Goal: Contribute content: Add original content to the website for others to see

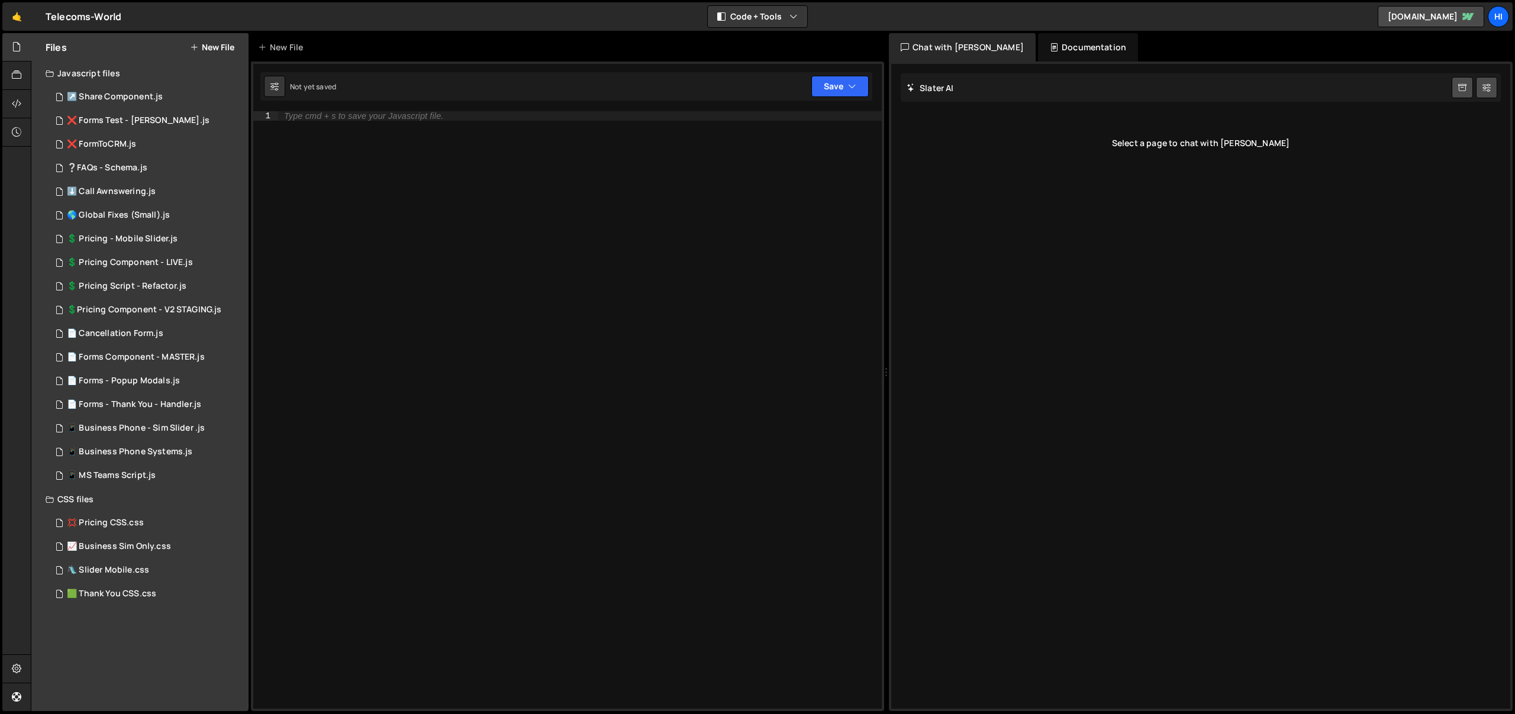
click at [230, 50] on button "New File" at bounding box center [212, 47] width 44 height 9
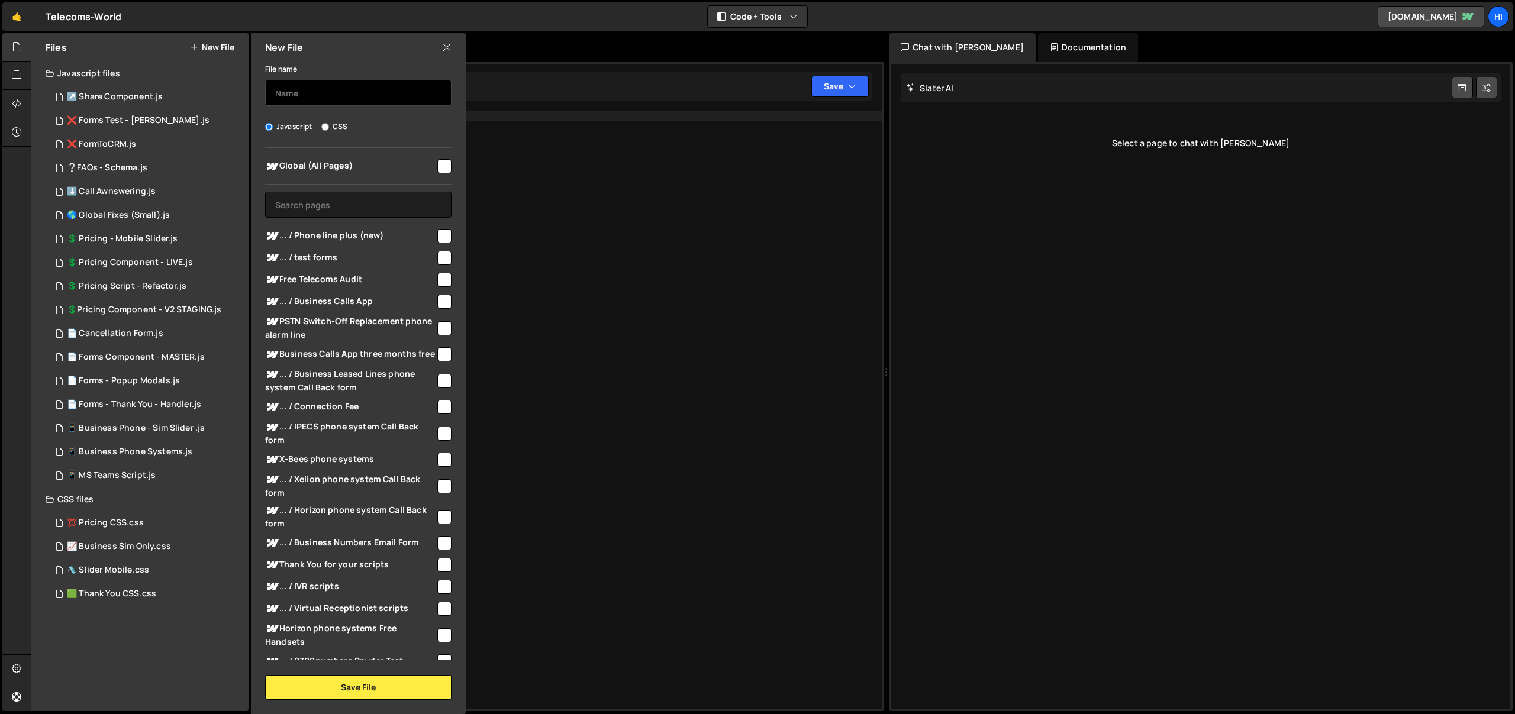
click at [338, 83] on input "text" at bounding box center [358, 93] width 186 height 26
type input "Phone Line Plus"
click at [348, 204] on input "text" at bounding box center [358, 205] width 186 height 26
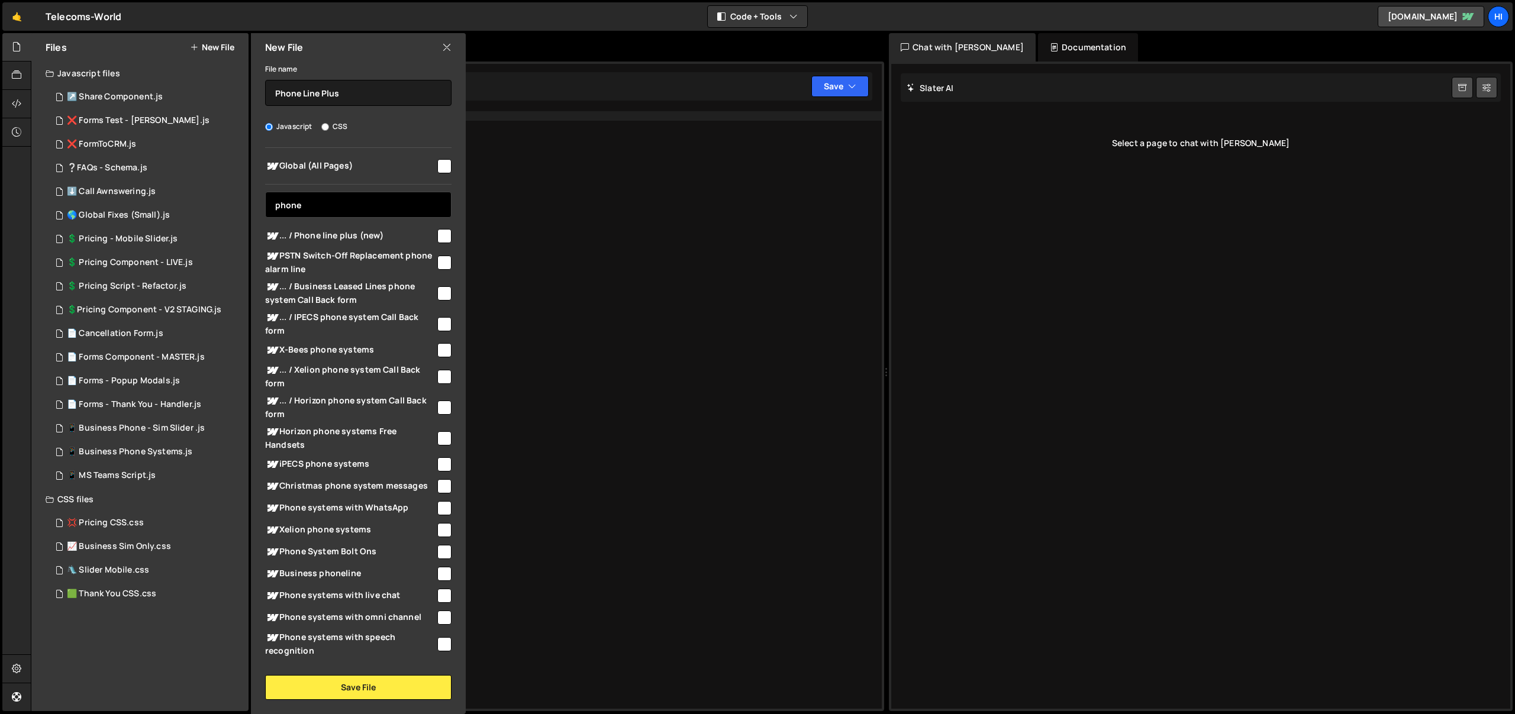
type input "phone"
click at [440, 233] on input "checkbox" at bounding box center [444, 236] width 14 height 14
checkbox input "true"
click at [366, 692] on button "Save File" at bounding box center [358, 687] width 186 height 25
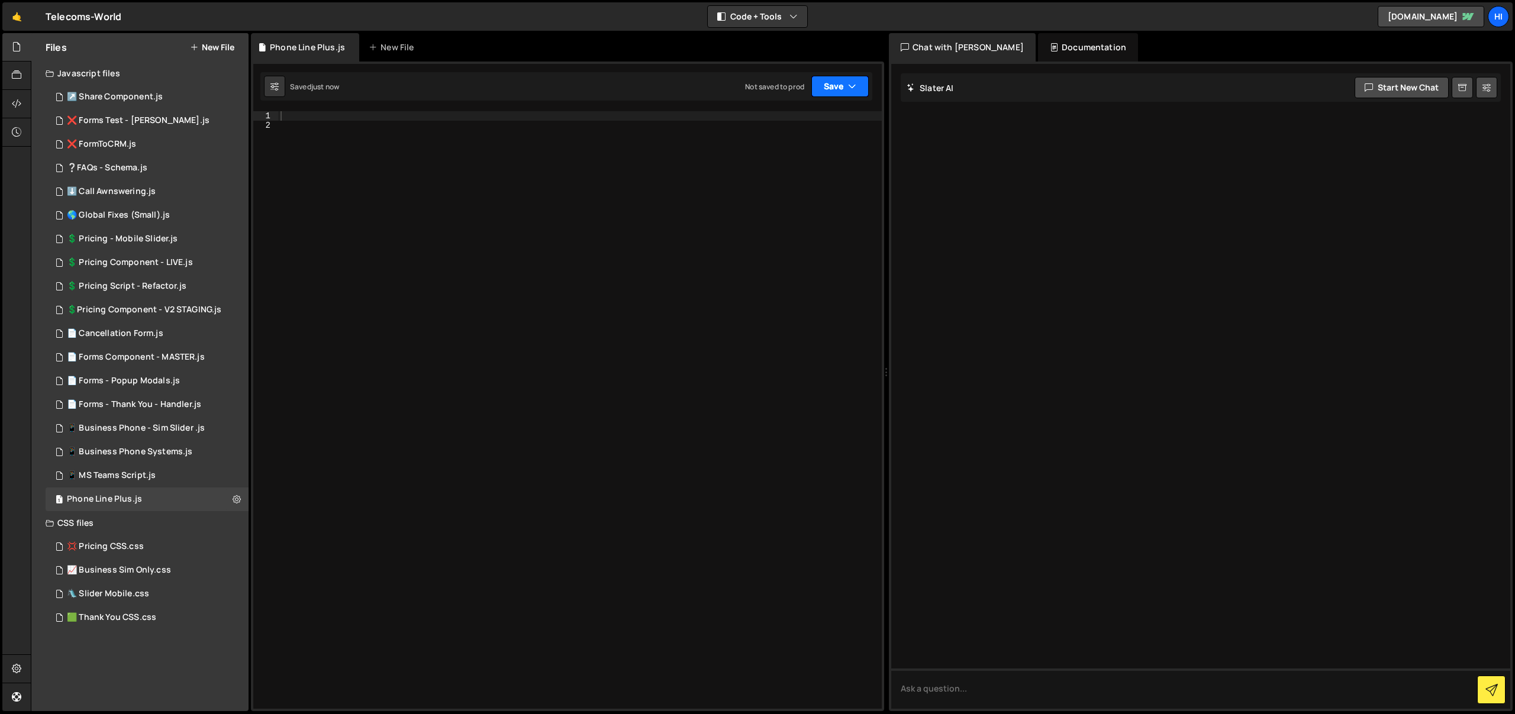
click at [833, 91] on button "Save" at bounding box center [839, 86] width 57 height 21
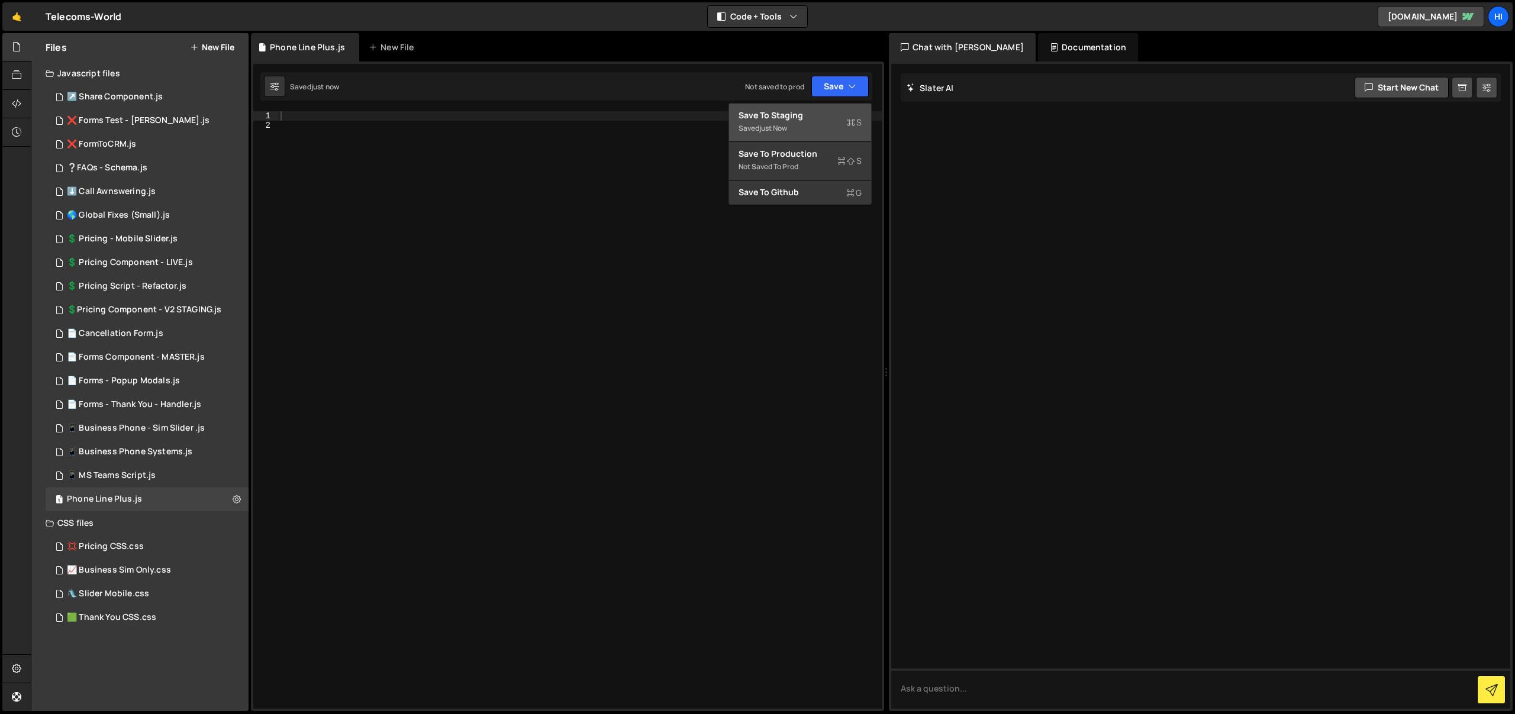
click at [834, 112] on div "Save to Staging S" at bounding box center [800, 115] width 123 height 12
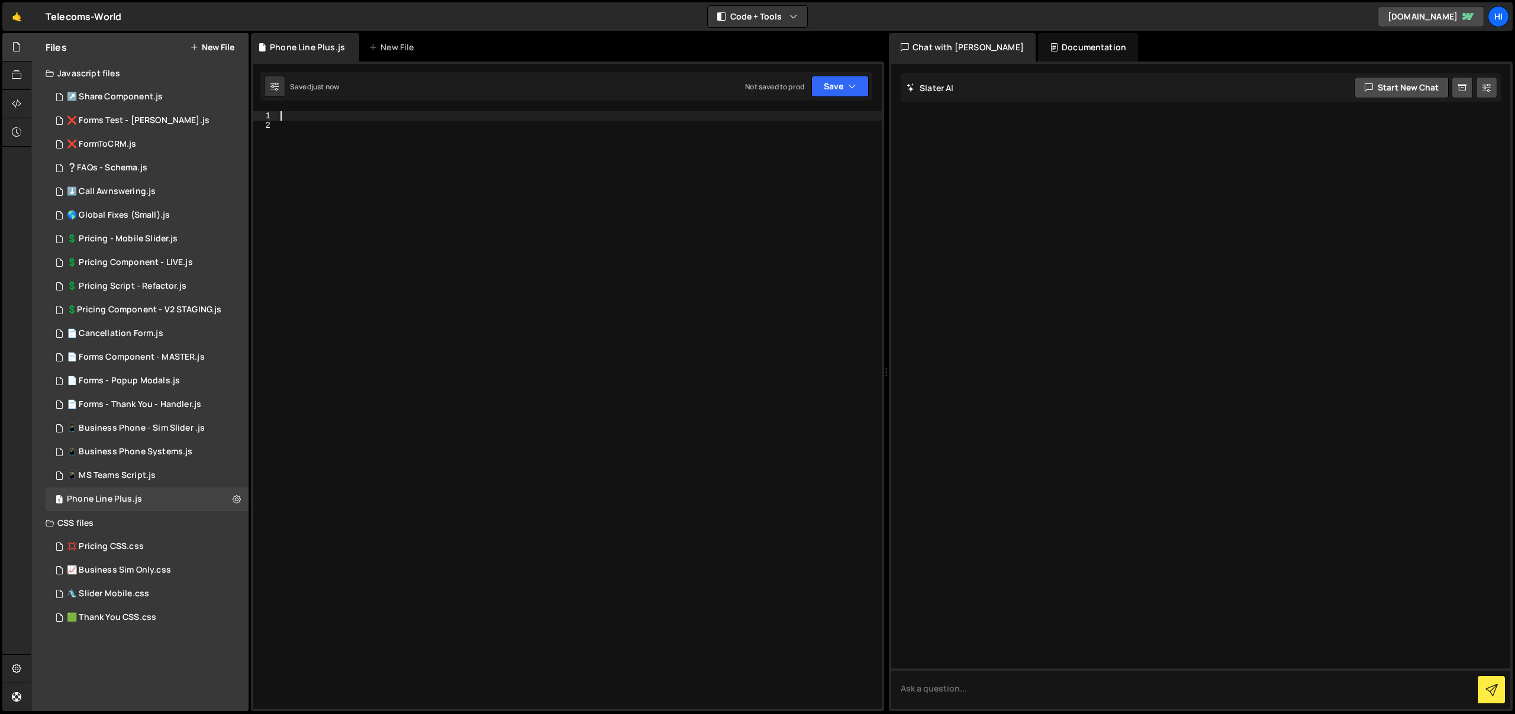
click at [670, 115] on div at bounding box center [580, 420] width 604 height 618
click at [1063, 679] on textarea at bounding box center [1200, 689] width 619 height 40
paste textarea "<section id="plans" class="section_pricing"><div class="padding-global"><div cl…"
type textarea "Make it so when the cross is pressed, it closes the over lay <section id="plans…"
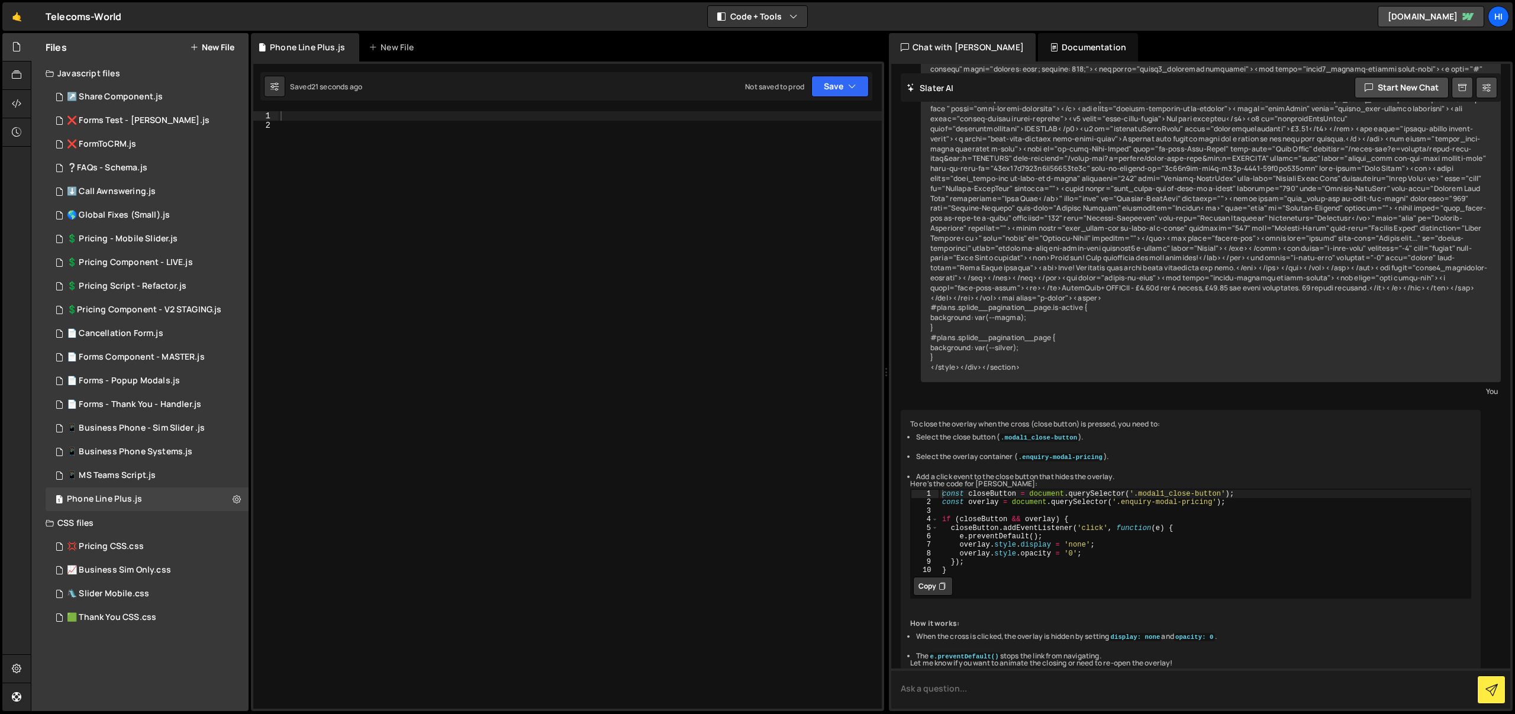
scroll to position [1349, 0]
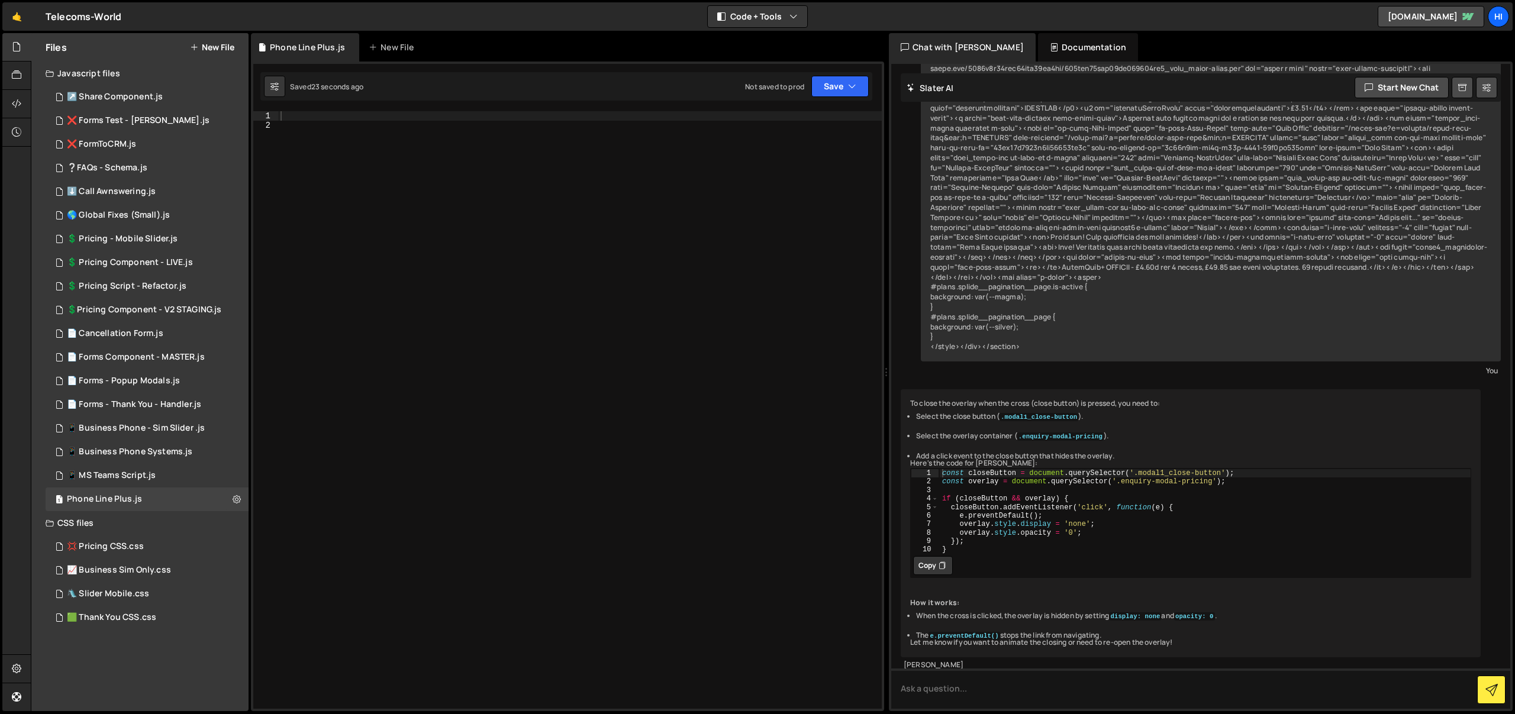
click at [928, 575] on button "Copy" at bounding box center [933, 565] width 40 height 19
click at [643, 350] on div at bounding box center [580, 420] width 604 height 618
drag, startPoint x: 591, startPoint y: 134, endPoint x: 594, endPoint y: 126, distance: 8.0
click at [592, 133] on div at bounding box center [580, 420] width 604 height 618
click at [595, 122] on div at bounding box center [580, 420] width 604 height 618
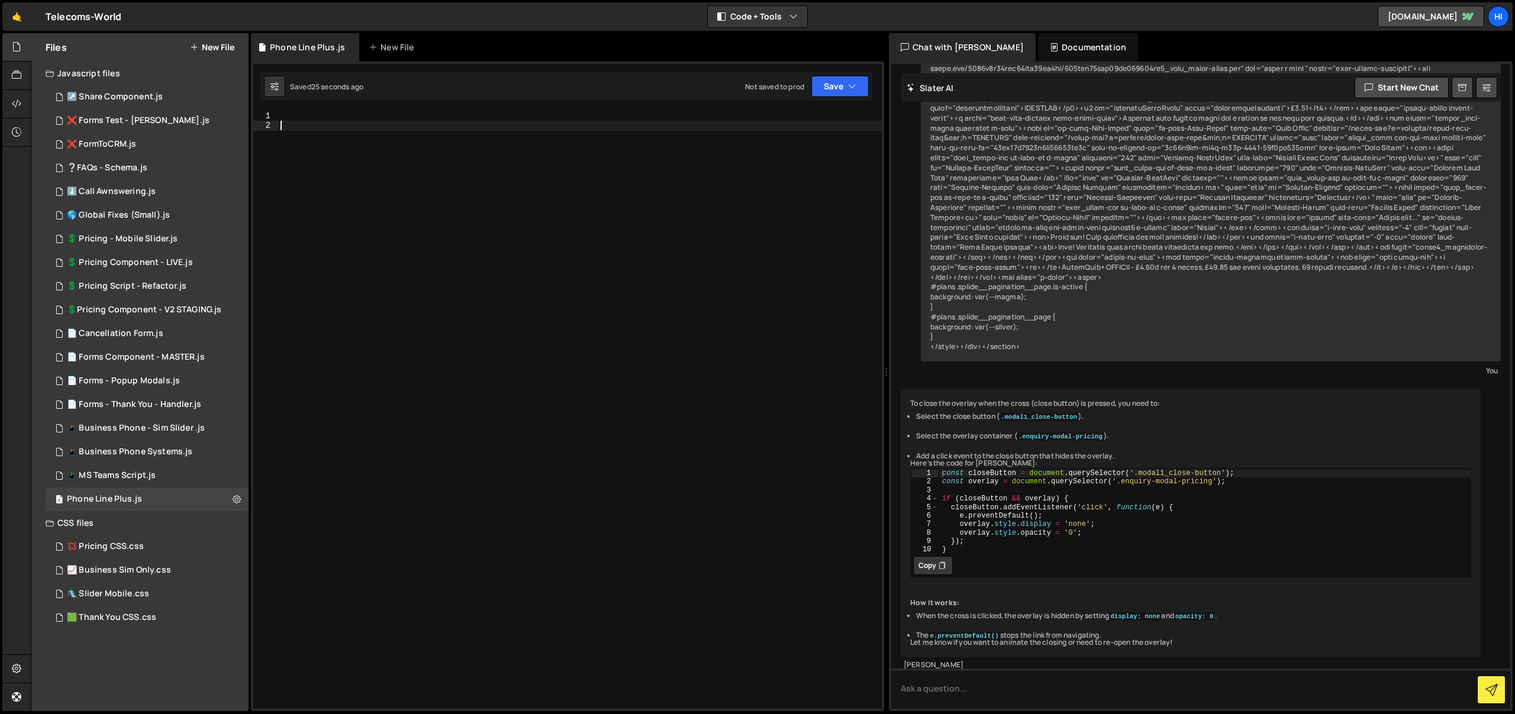
click at [596, 115] on div at bounding box center [580, 420] width 604 height 618
paste textarea "}"
type textarea "}"
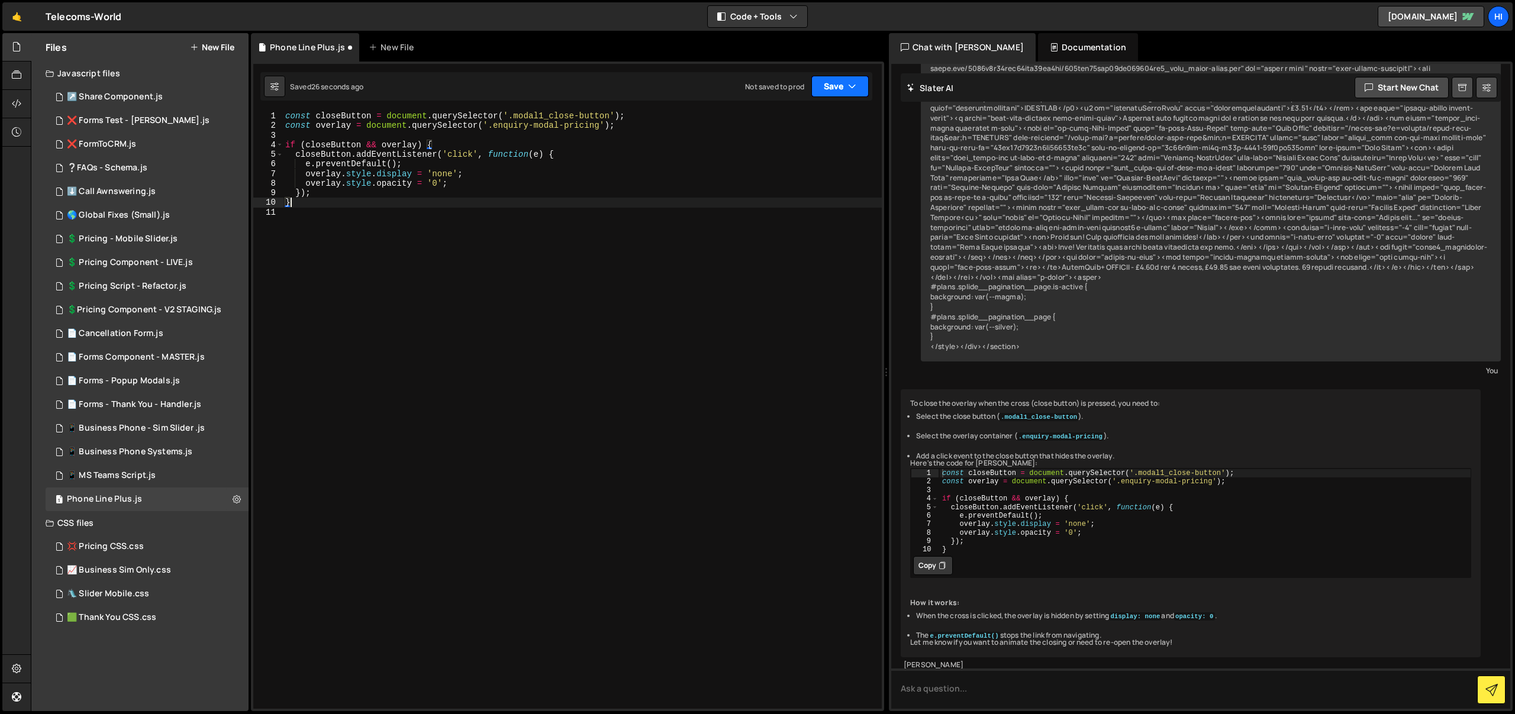
click at [852, 82] on icon "button" at bounding box center [852, 86] width 8 height 12
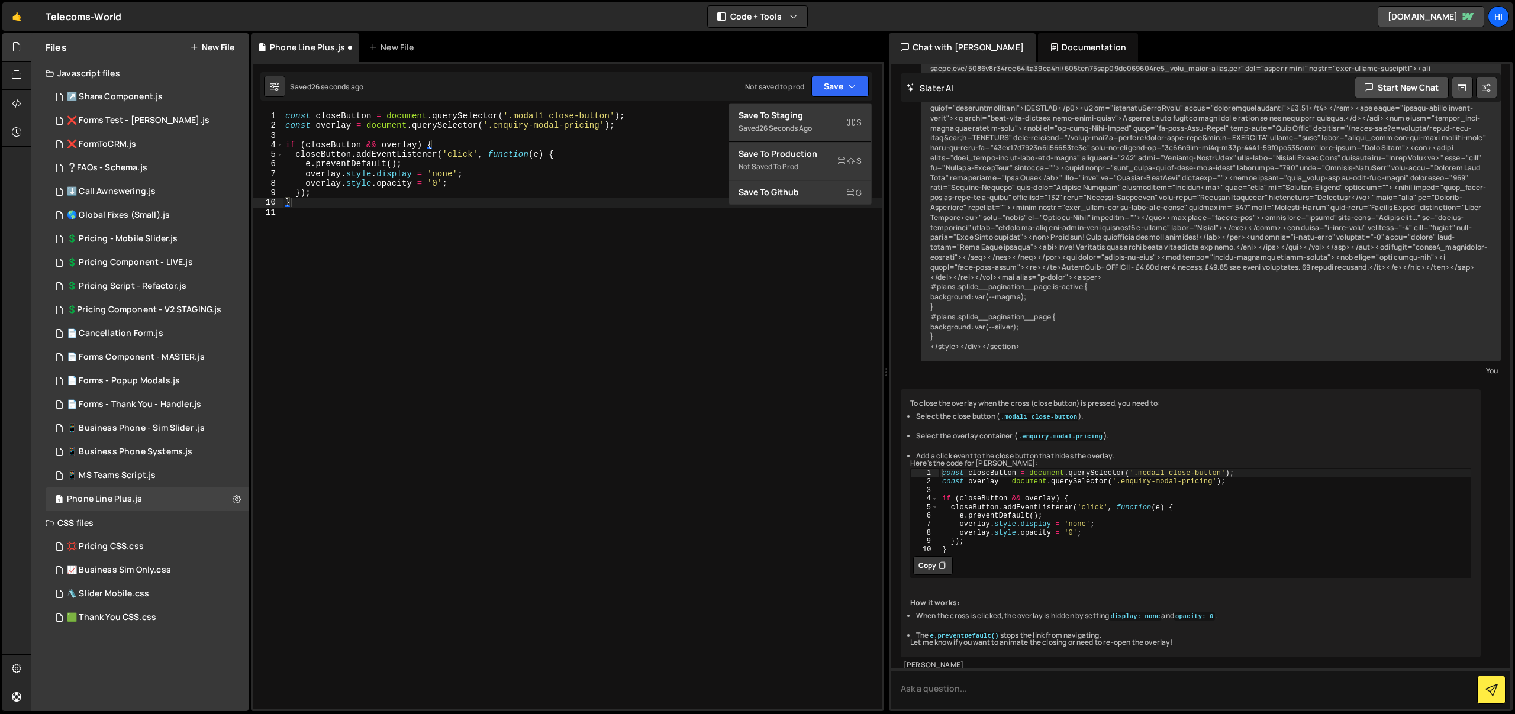
click at [840, 101] on div "Debug Explain Copy Phone Line Plus.js New File Saved 26 seconds ago Not saved t…" at bounding box center [567, 372] width 633 height 679
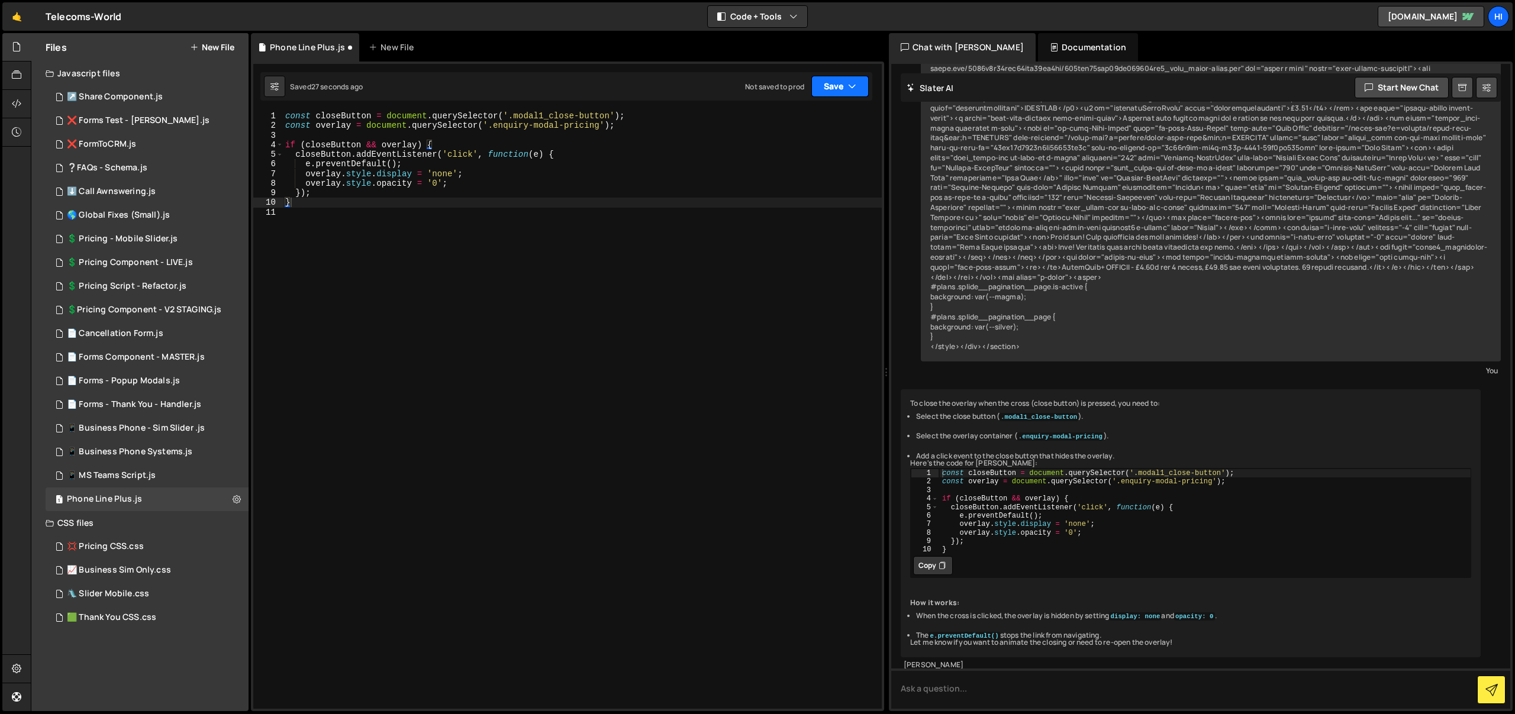
click at [836, 82] on button "Save" at bounding box center [839, 86] width 57 height 21
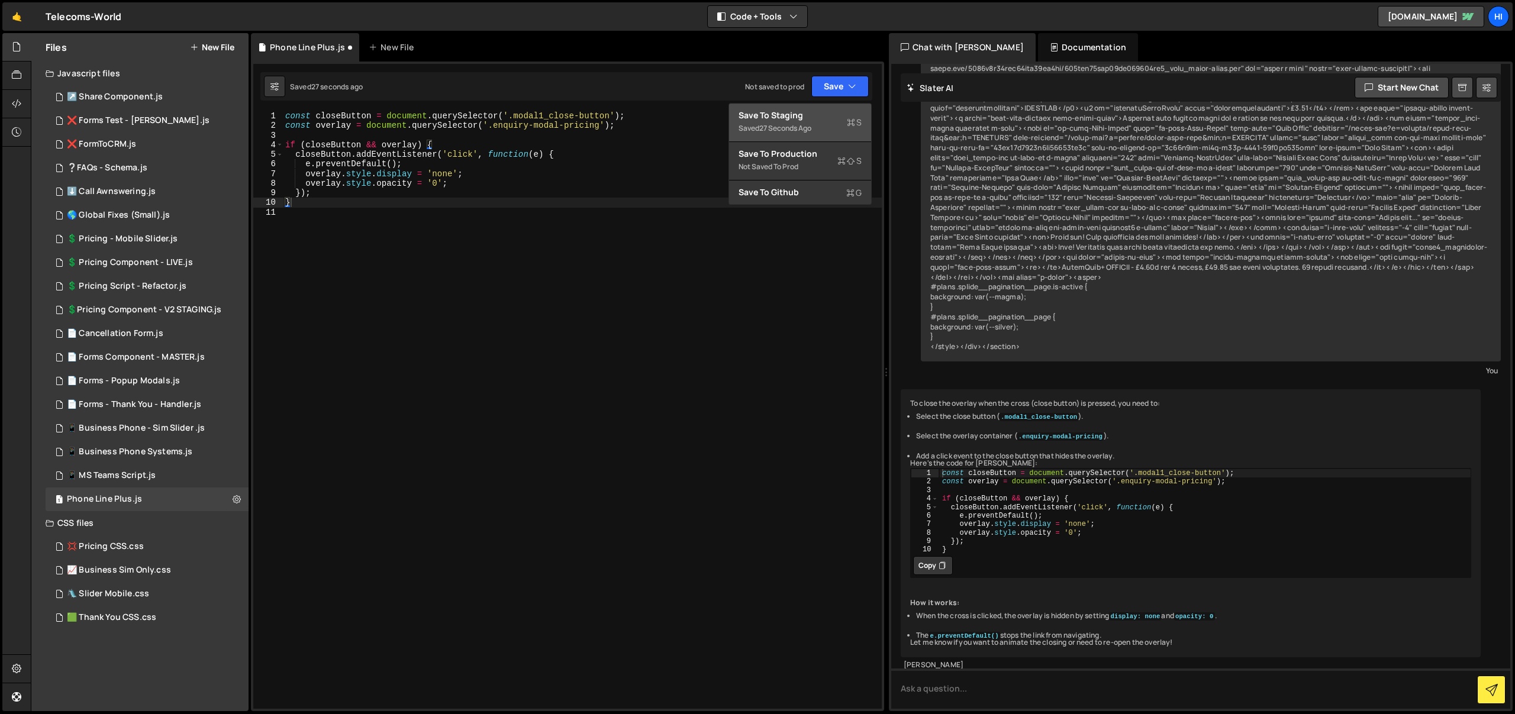
click at [827, 111] on div "Save to Staging S" at bounding box center [800, 115] width 123 height 12
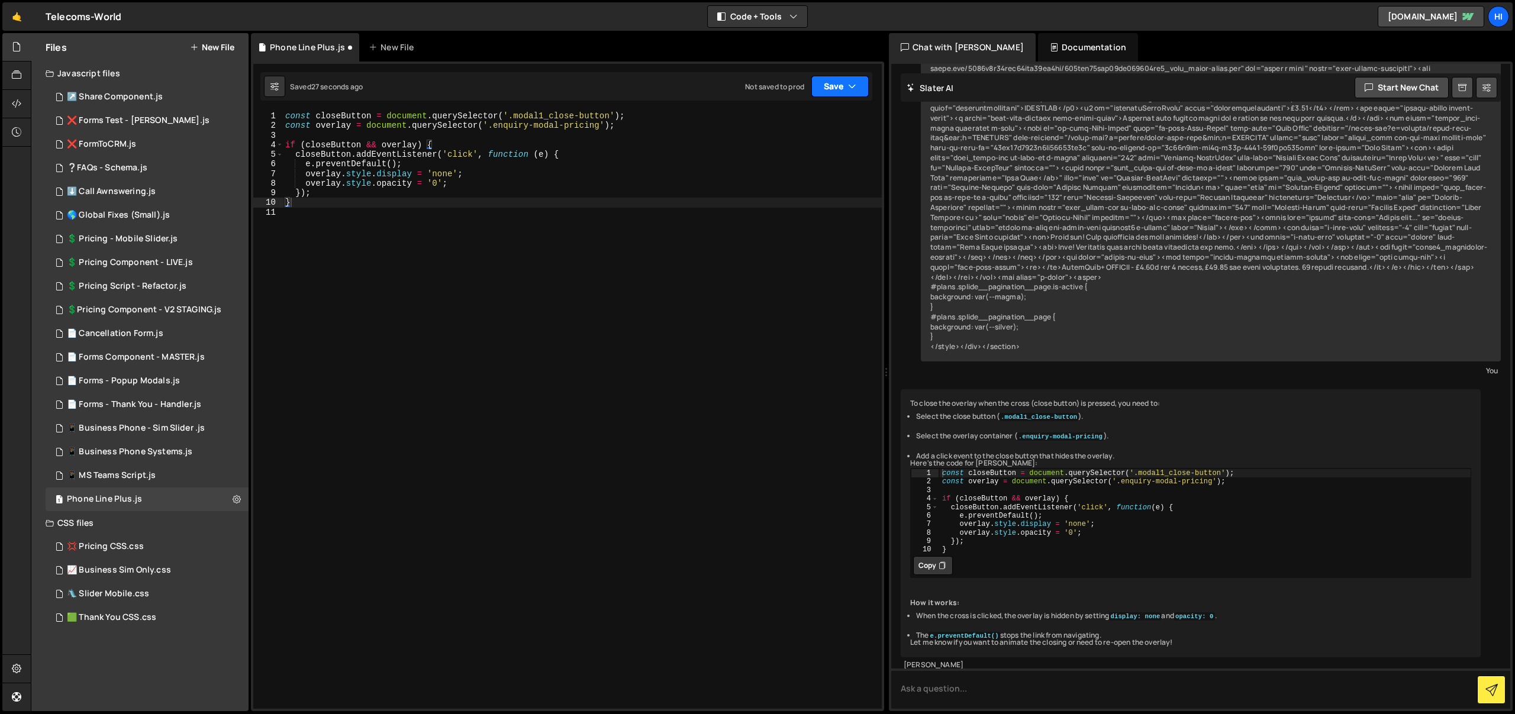
click at [834, 78] on button "Save" at bounding box center [839, 86] width 57 height 21
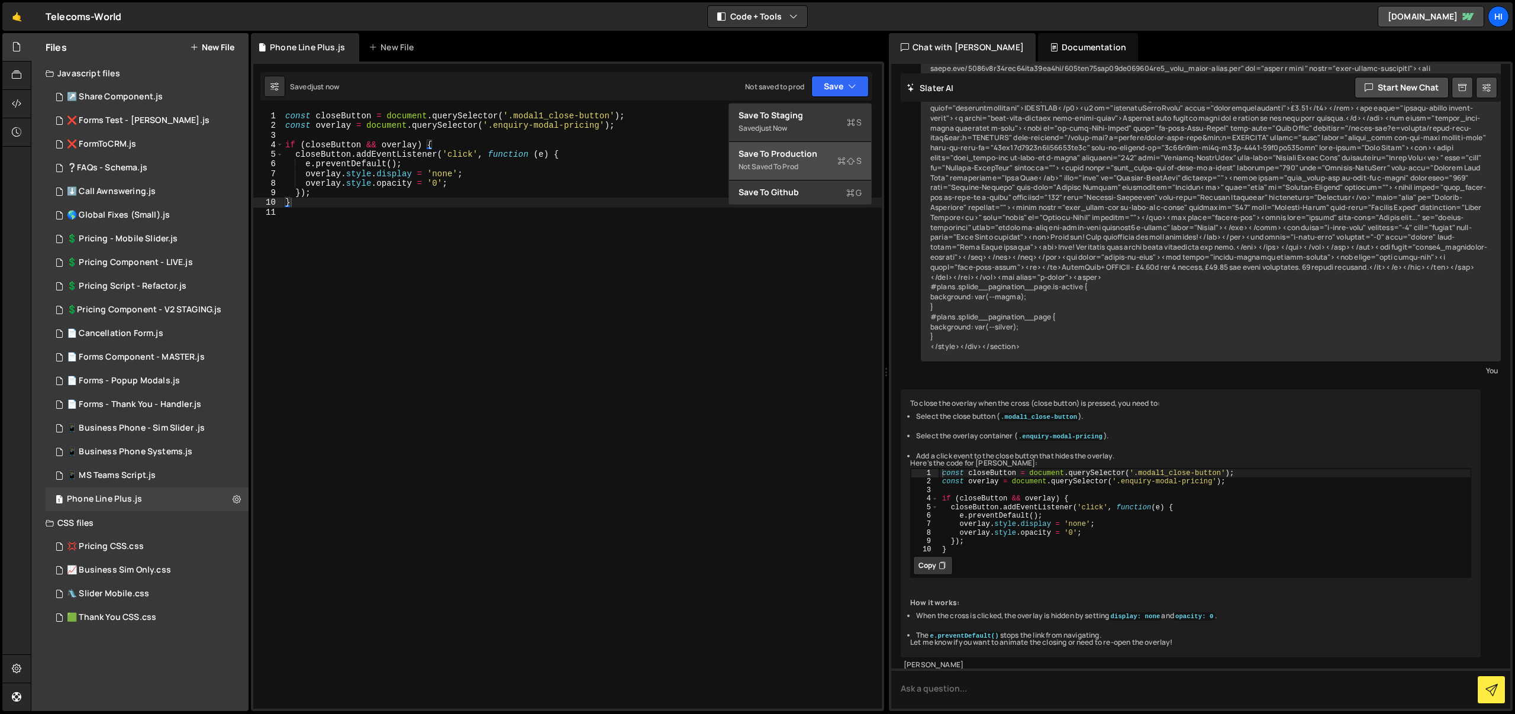
click at [809, 175] on button "Save to Production S Not saved to prod" at bounding box center [800, 161] width 142 height 38
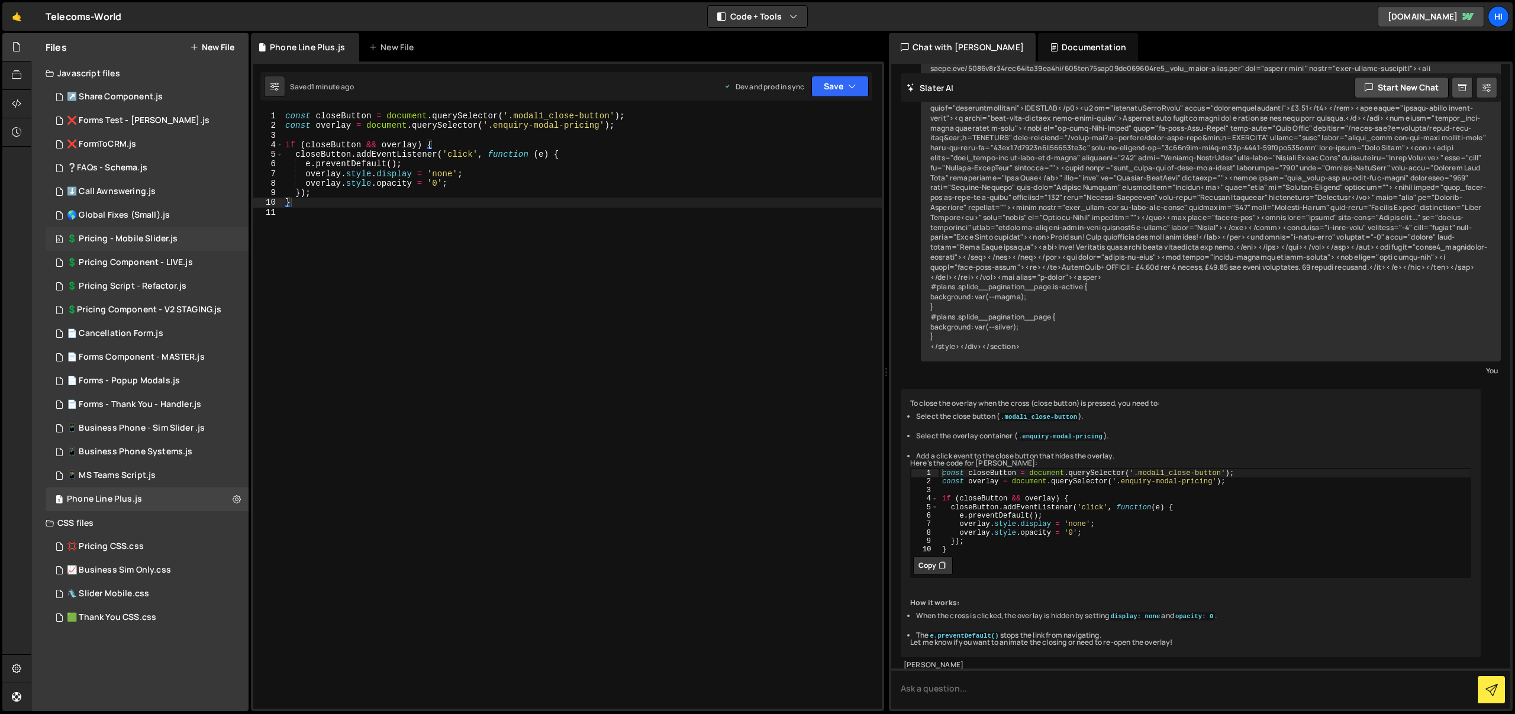
click at [225, 241] on div "0 💲 Pricing - Mobile Slider.js 0" at bounding box center [147, 239] width 203 height 24
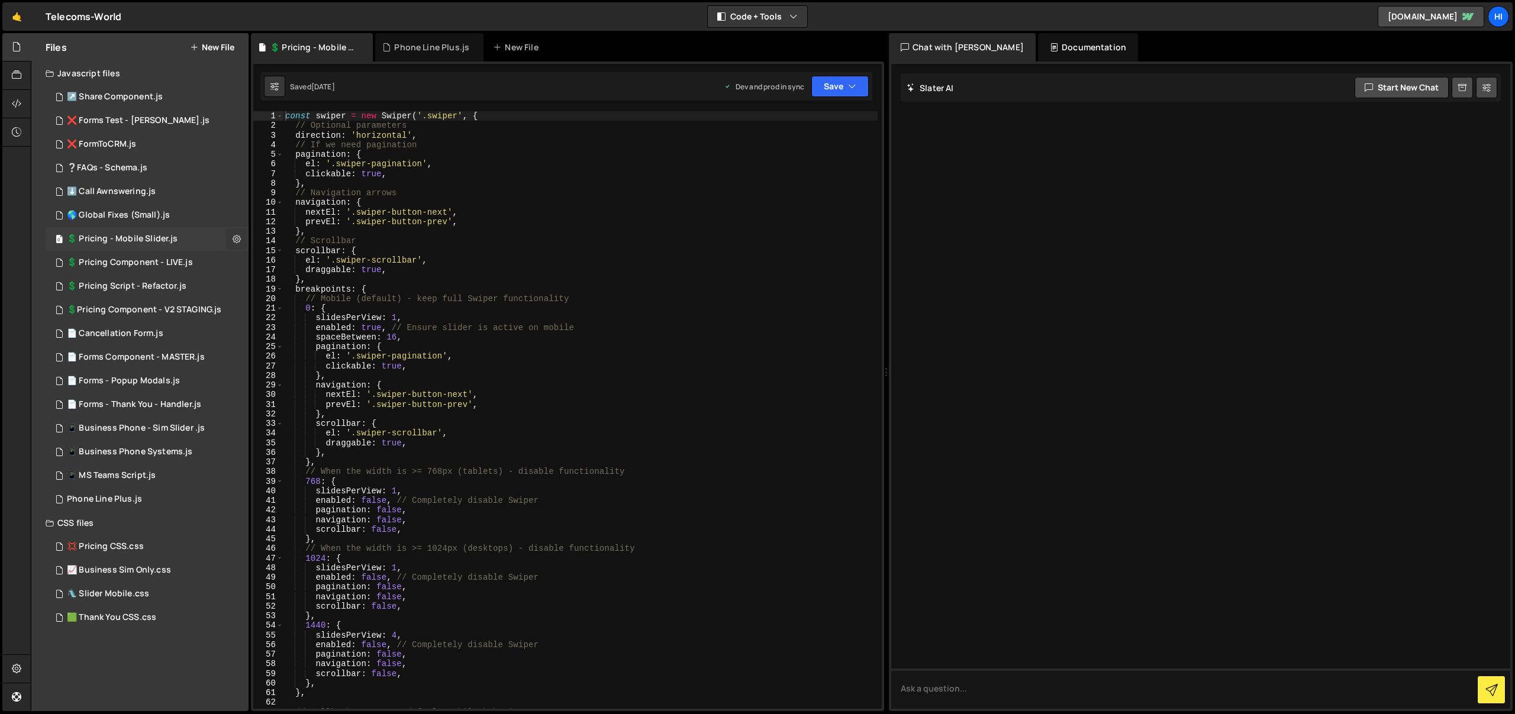
click at [237, 239] on icon at bounding box center [237, 238] width 8 height 11
type input "💲 Pricing - Mobile Slider"
radio input "true"
click at [273, 257] on button "Edit File Settings" at bounding box center [309, 264] width 116 height 24
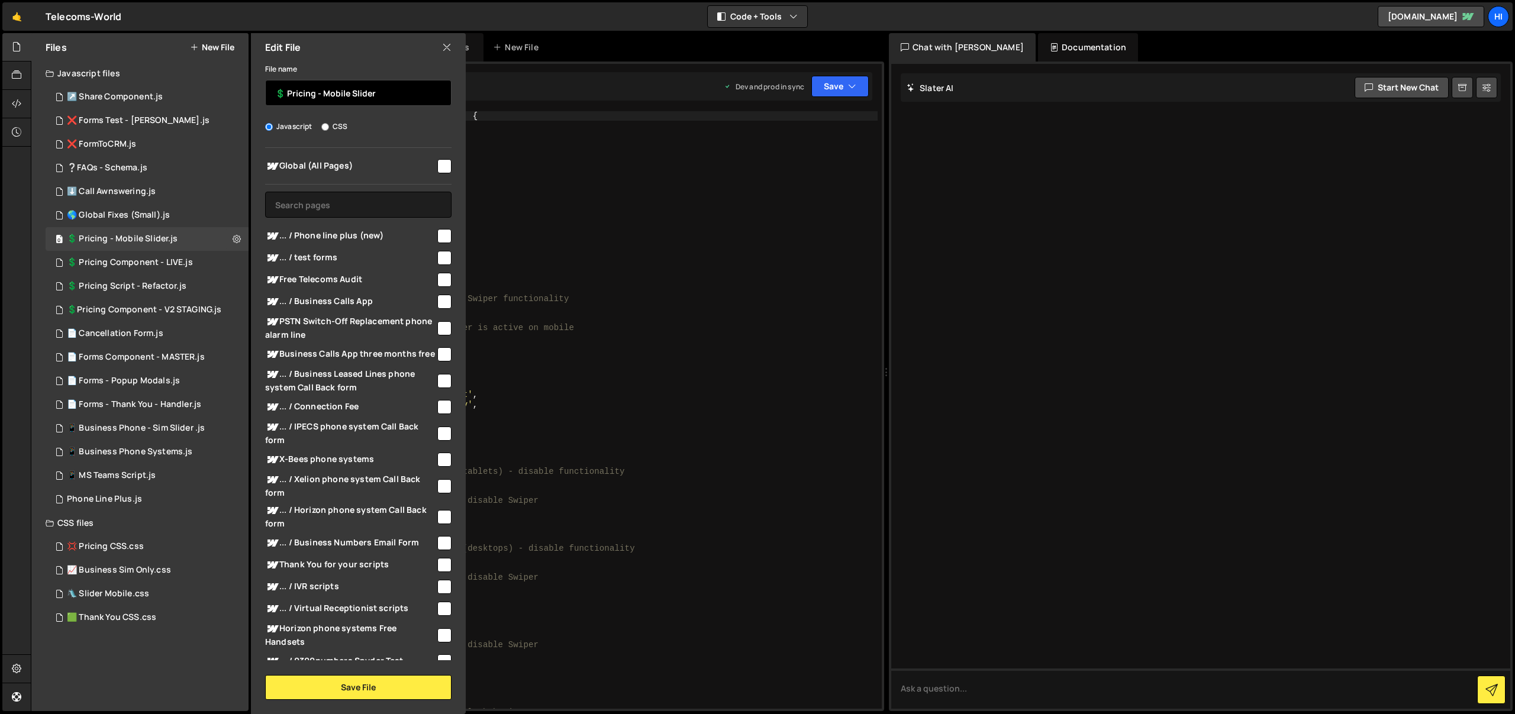
drag, startPoint x: 281, startPoint y: 91, endPoint x: 273, endPoint y: 93, distance: 7.3
click at [273, 91] on input "💲 Pricing - Mobile Slider" at bounding box center [358, 93] width 186 height 26
click at [207, 426] on div "1 📱 Business Phone - Sim Slider .js 0" at bounding box center [147, 429] width 203 height 24
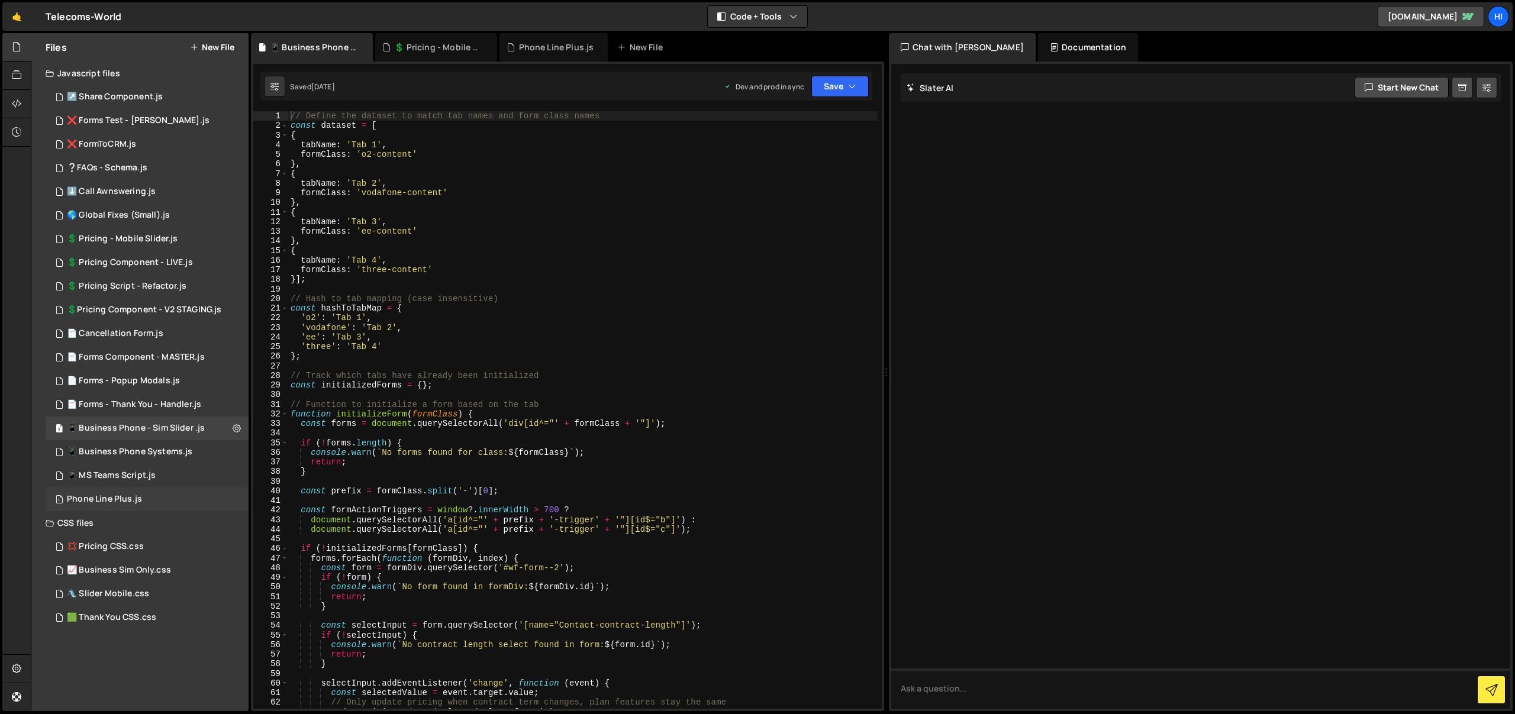
click at [195, 494] on div "1 Phone Line Plus.js 0" at bounding box center [147, 500] width 203 height 24
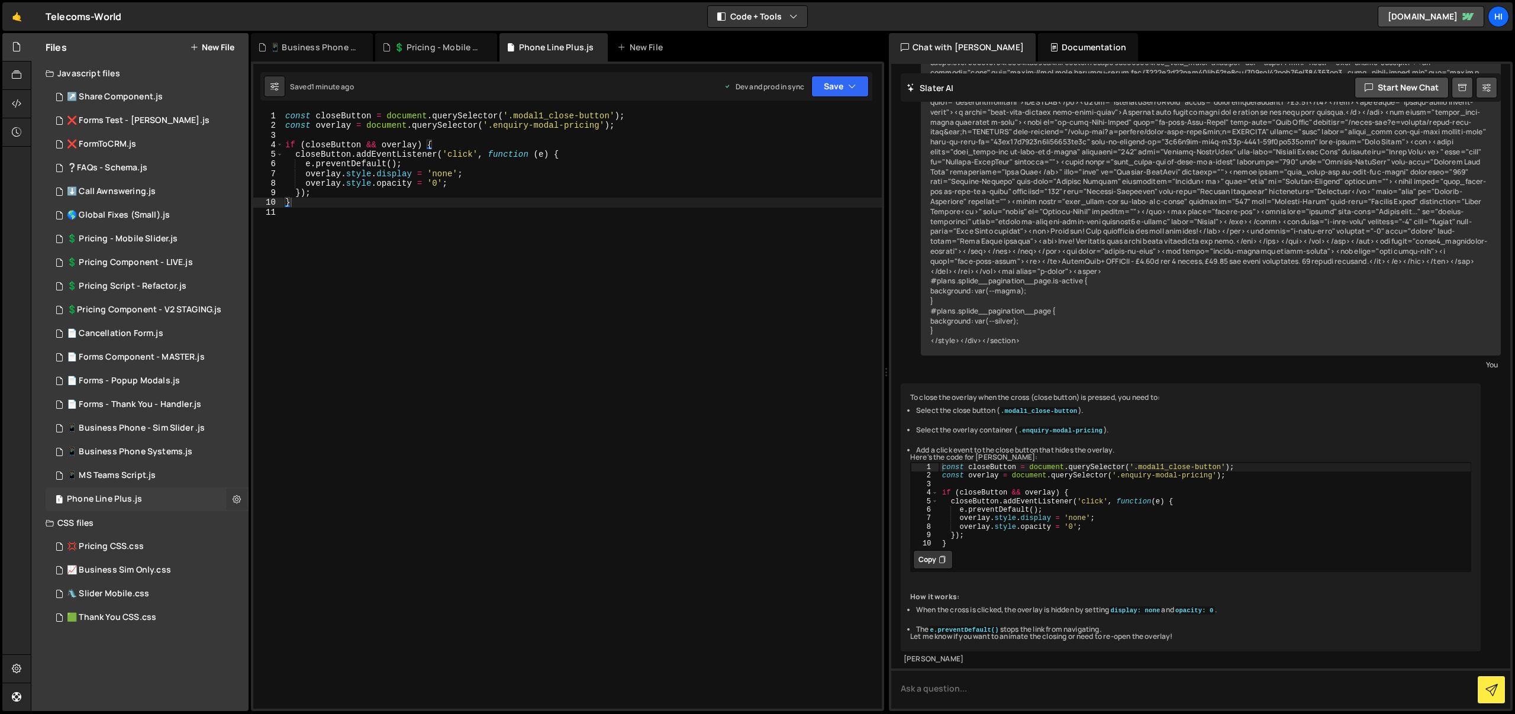
click at [234, 499] on icon at bounding box center [237, 499] width 8 height 11
click at [316, 528] on button "Edit File Settings" at bounding box center [309, 525] width 116 height 24
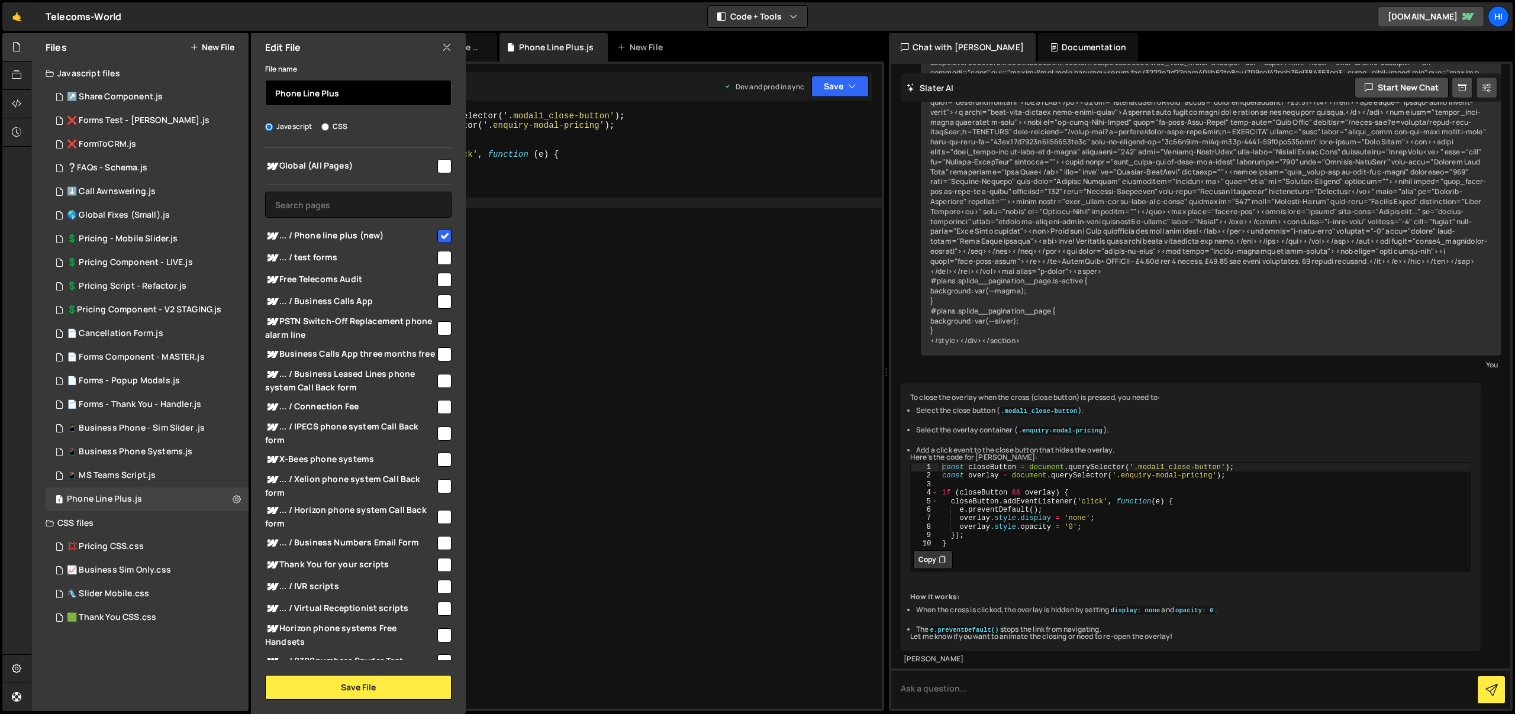
click at [273, 96] on input "Phone Line Plus" at bounding box center [358, 93] width 186 height 26
paste input "💲"
type input "💲 Phone Line Plus"
click at [388, 682] on button "Save File" at bounding box center [358, 687] width 186 height 25
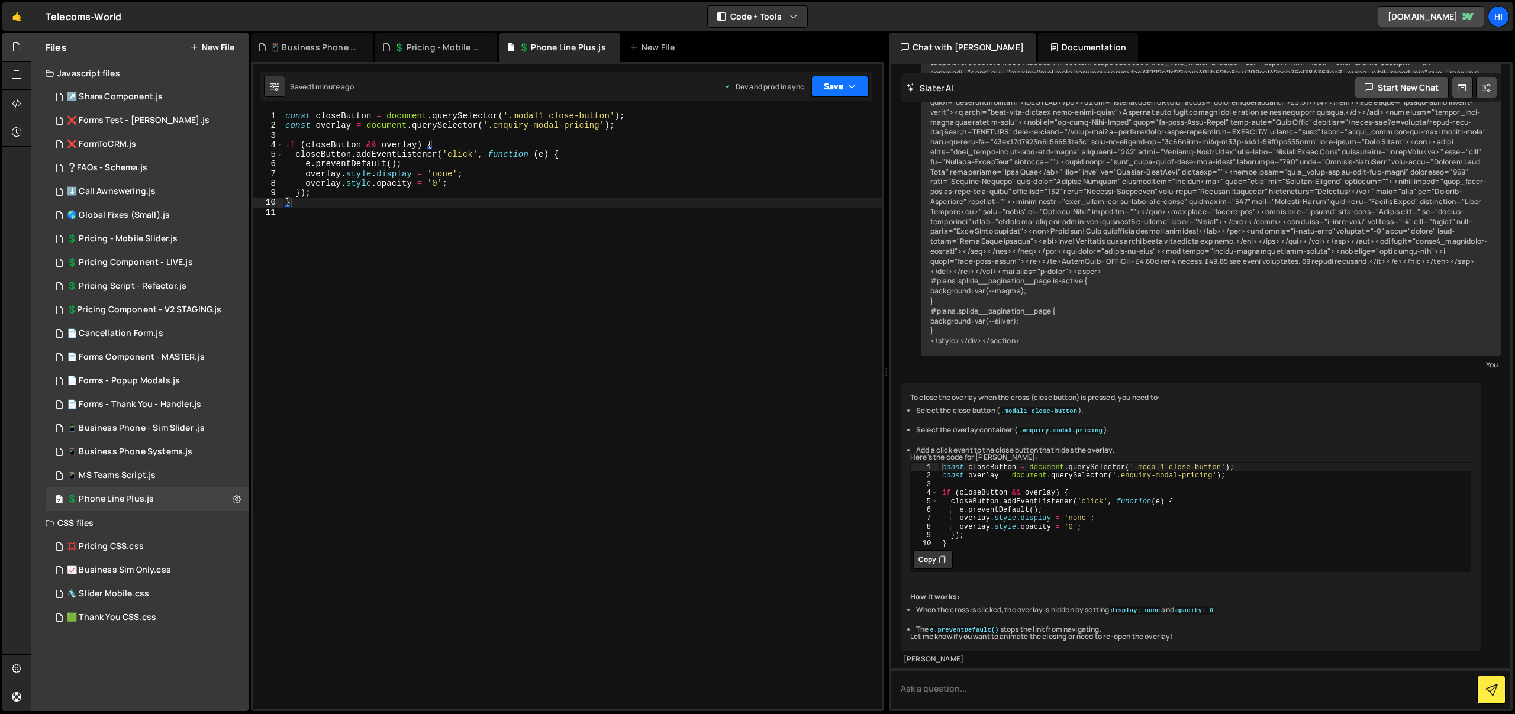
click at [865, 88] on button "Save" at bounding box center [839, 86] width 57 height 21
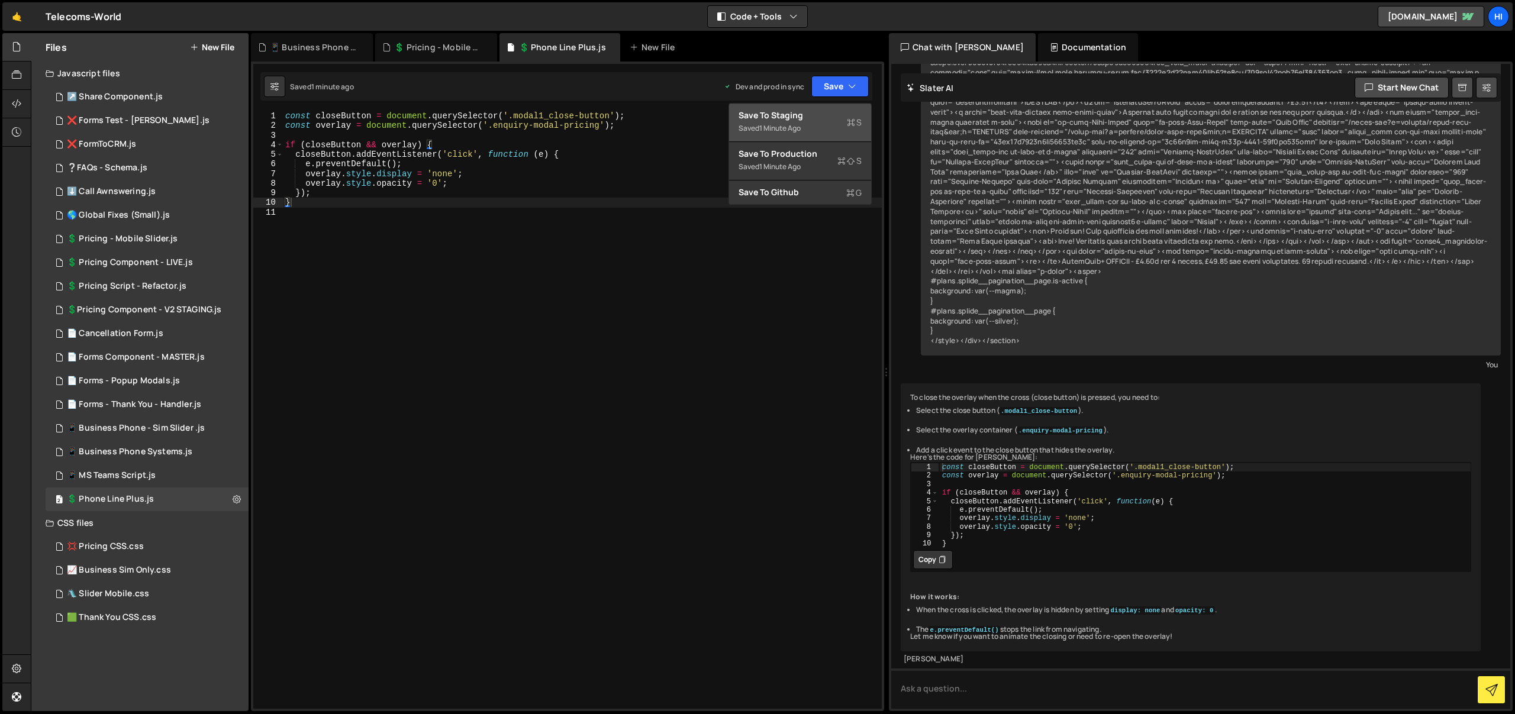
click at [839, 109] on div "Save to Staging S" at bounding box center [800, 115] width 123 height 12
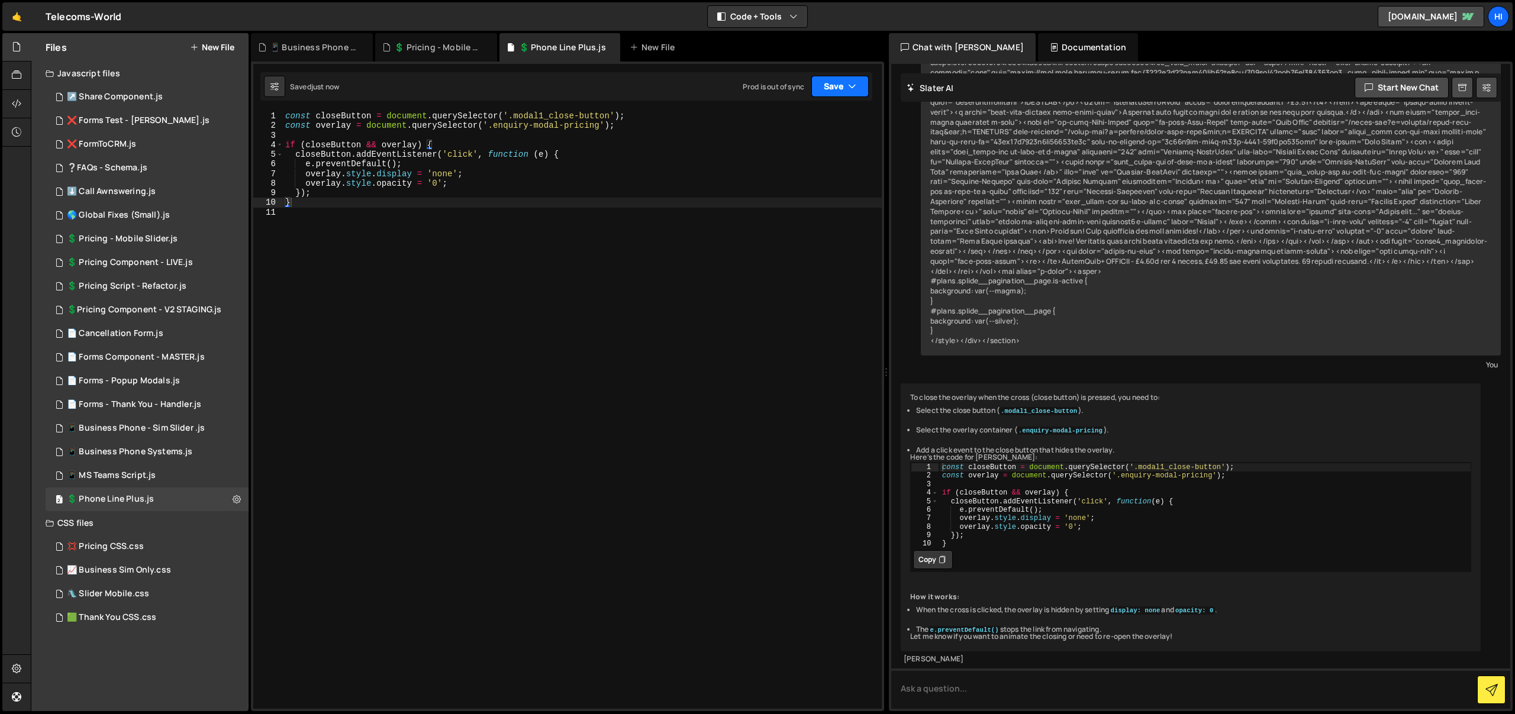
click at [846, 91] on button "Save" at bounding box center [839, 86] width 57 height 21
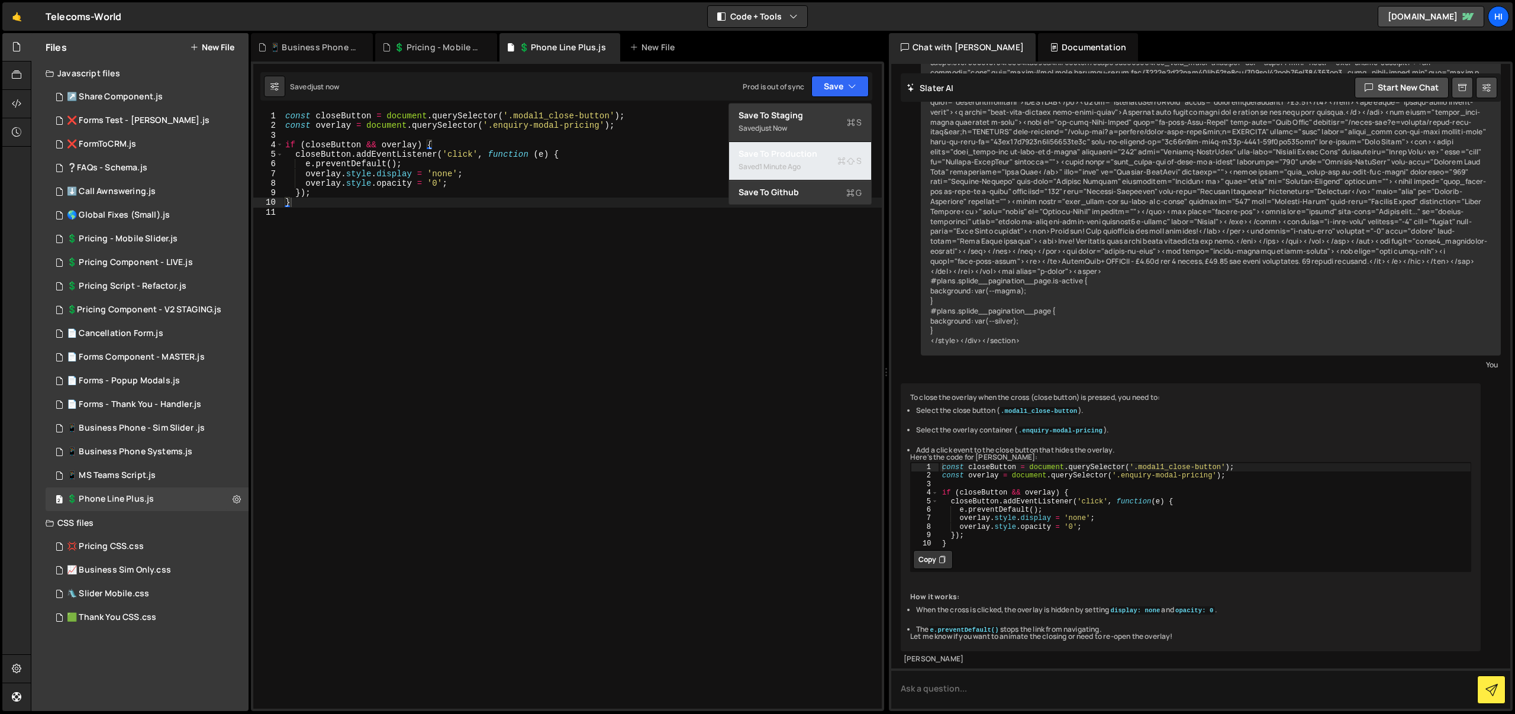
drag, startPoint x: 837, startPoint y: 152, endPoint x: 776, endPoint y: 46, distance: 122.2
click at [837, 152] on div "Save to Production S" at bounding box center [800, 154] width 123 height 12
